Goal: Task Accomplishment & Management: Use online tool/utility

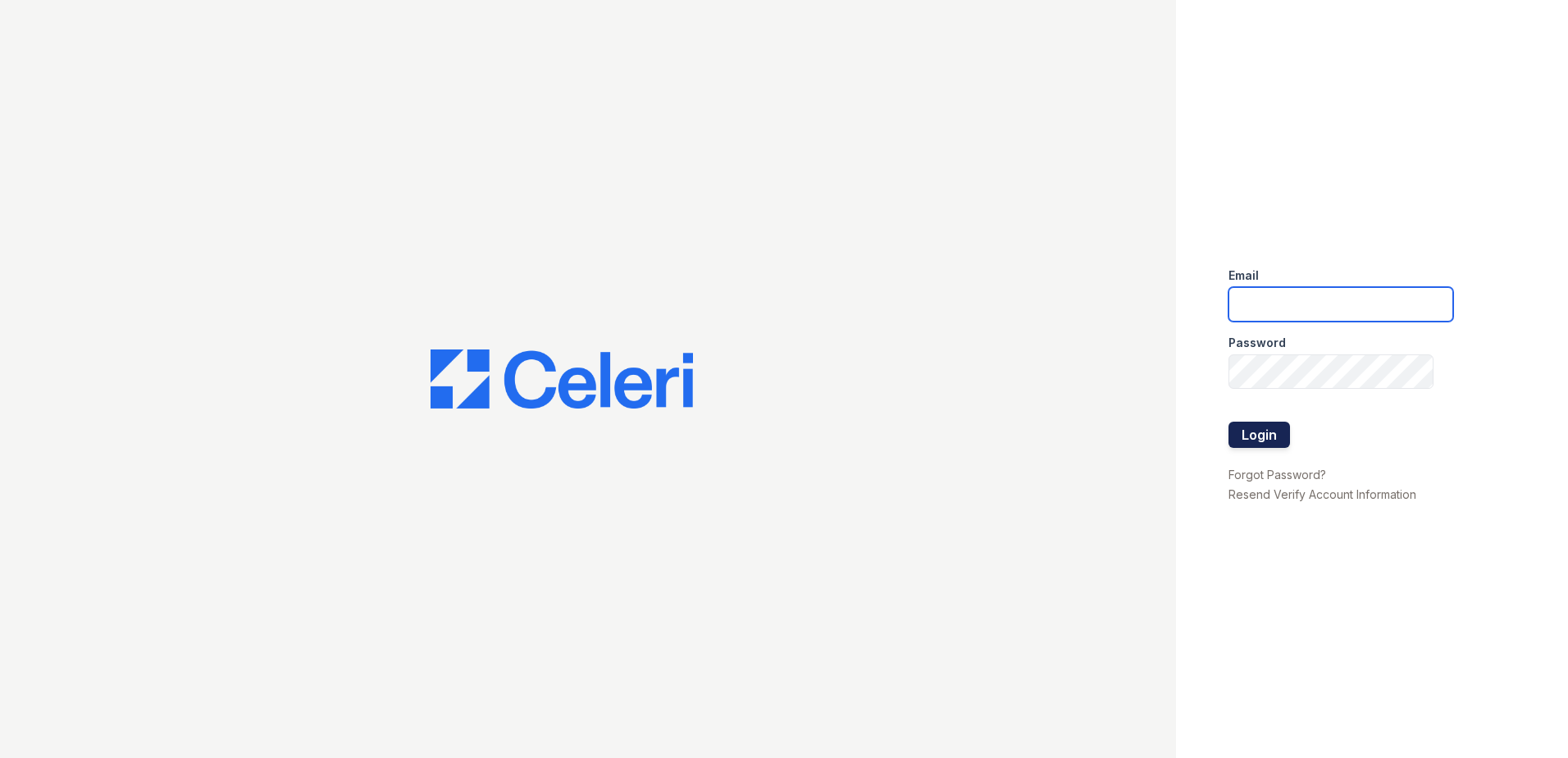
type input "[EMAIL_ADDRESS][DOMAIN_NAME]"
click at [1263, 436] on button "Login" at bounding box center [1259, 435] width 61 height 26
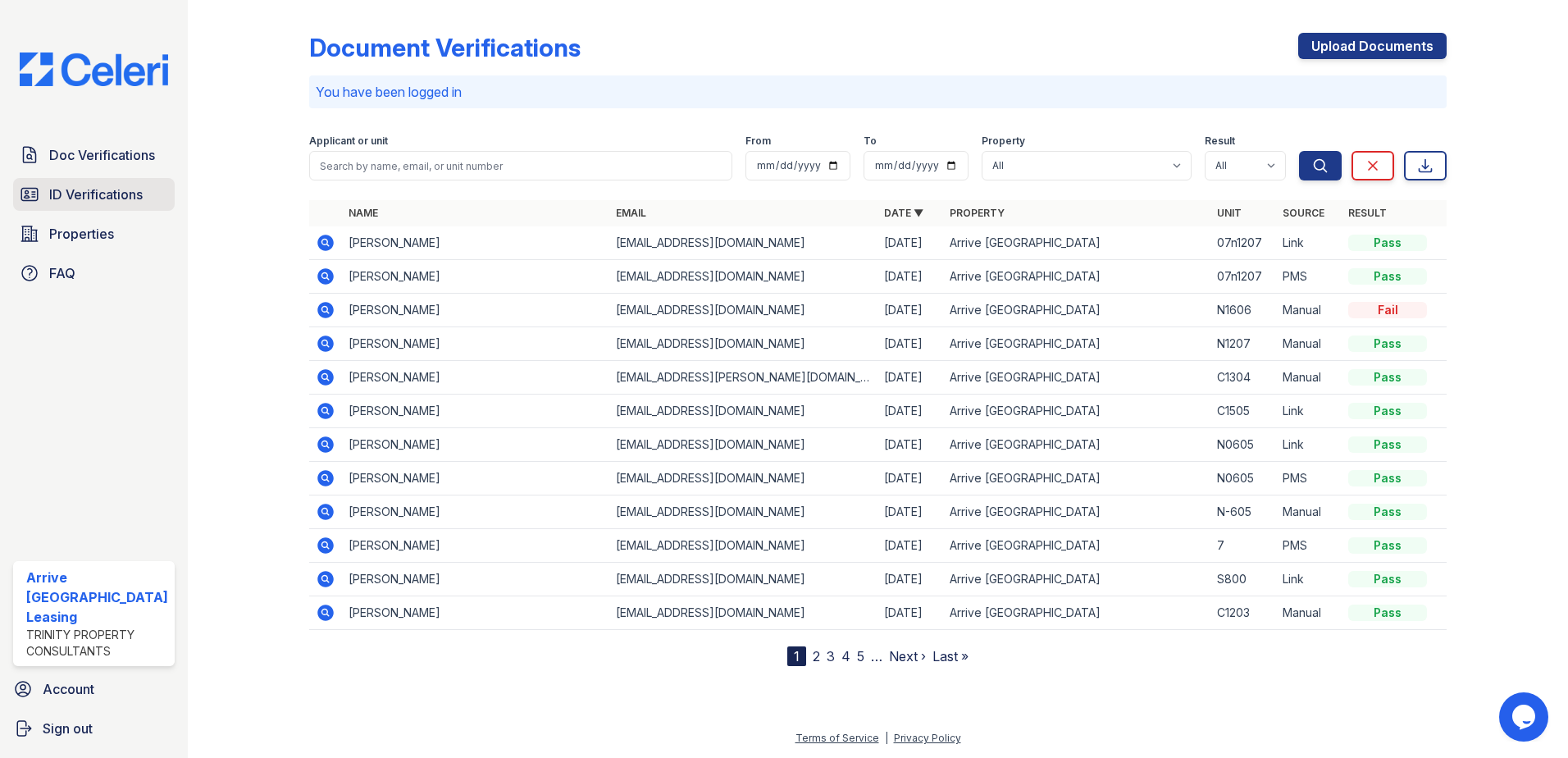
click at [111, 189] on span "ID Verifications" at bounding box center [96, 194] width 93 height 20
